Goal: Transaction & Acquisition: Purchase product/service

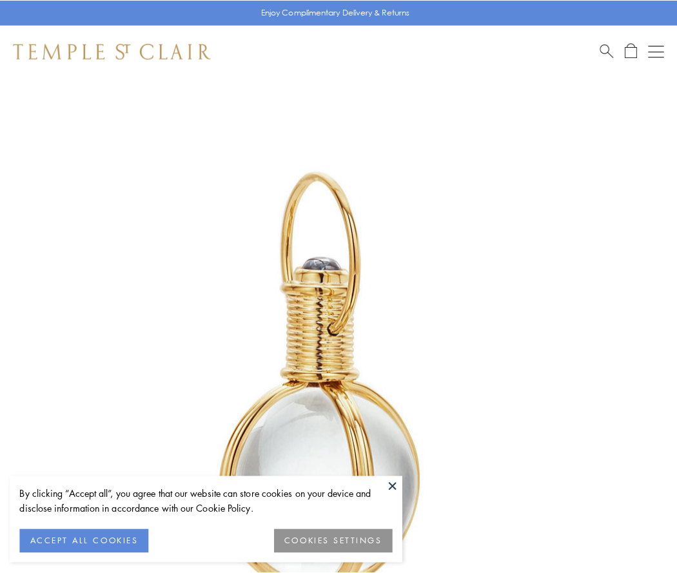
scroll to position [337, 0]
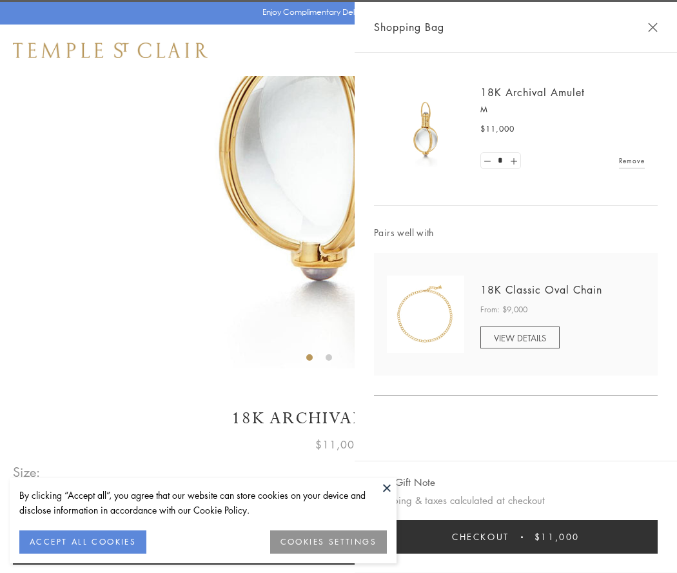
click at [516, 537] on button "Checkout $11,000" at bounding box center [516, 537] width 284 height 34
